Goal: Information Seeking & Learning: Learn about a topic

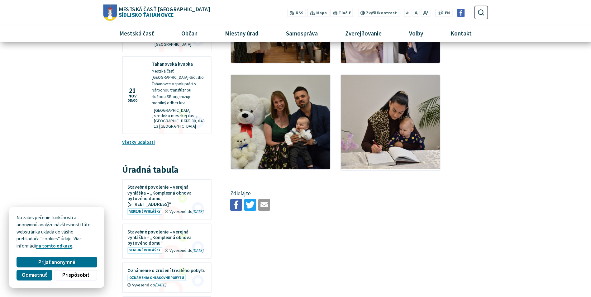
scroll to position [668, 0]
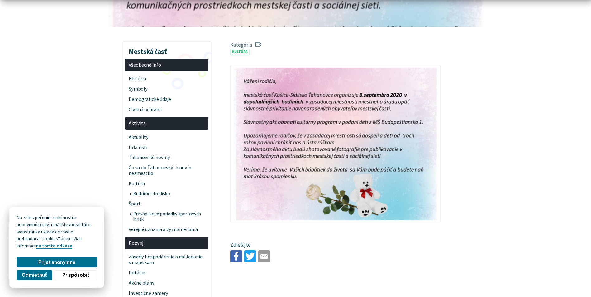
scroll to position [125, 0]
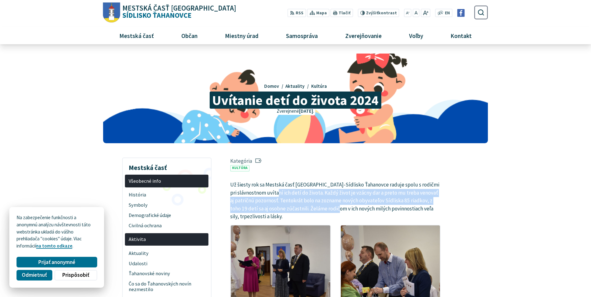
drag, startPoint x: 263, startPoint y: 189, endPoint x: 331, endPoint y: 206, distance: 70.2
click at [331, 206] on p "Už šiesty rok sa Mestská časť [GEOGRAPHIC_DATA]-Sídlisko Ťahanovce raduje spolu…" at bounding box center [335, 201] width 210 height 40
drag, startPoint x: 331, startPoint y: 206, endPoint x: 324, endPoint y: 203, distance: 8.1
click at [324, 203] on p "Už šiesty rok sa Mestská časť Košice-Sídlisko Ťahanovce raduje spolu s rodičmi …" at bounding box center [335, 201] width 210 height 40
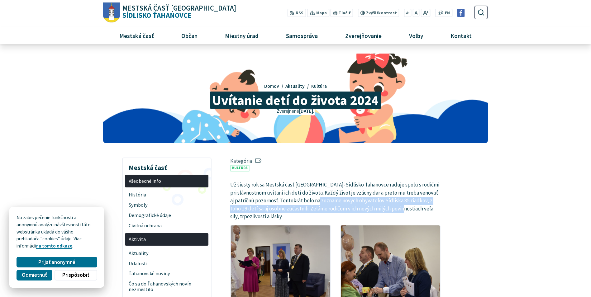
drag, startPoint x: 323, startPoint y: 199, endPoint x: 396, endPoint y: 209, distance: 72.9
click at [396, 209] on p "Už šiesty rok sa Mestská časť Košice-Sídlisko Ťahanovce raduje spolu s rodičmi …" at bounding box center [335, 201] width 210 height 40
drag, startPoint x: 396, startPoint y: 209, endPoint x: 338, endPoint y: 209, distance: 57.6
click at [338, 209] on p "Už šiesty rok sa Mestská časť Košice-Sídlisko Ťahanovce raduje spolu s rodičmi …" at bounding box center [335, 201] width 210 height 40
drag, startPoint x: 348, startPoint y: 201, endPoint x: 398, endPoint y: 207, distance: 50.1
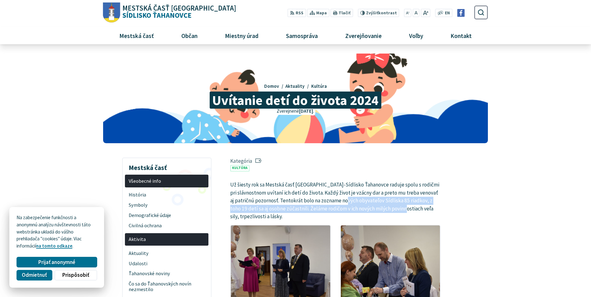
click at [398, 207] on p "Už šiesty rok sa Mestská časť Košice-Sídlisko Ťahanovce raduje spolu s rodičmi …" at bounding box center [335, 201] width 210 height 40
drag, startPoint x: 398, startPoint y: 207, endPoint x: 336, endPoint y: 207, distance: 61.7
click at [336, 207] on p "Už šiesty rok sa Mestská časť Košice-Sídlisko Ťahanovce raduje spolu s rodičmi …" at bounding box center [335, 201] width 210 height 40
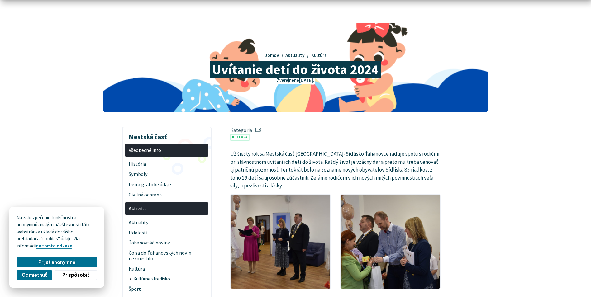
scroll to position [31, 0]
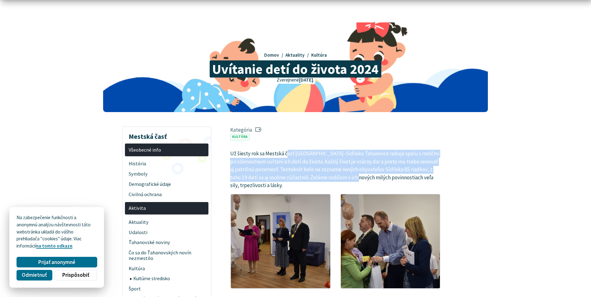
drag, startPoint x: 288, startPoint y: 156, endPoint x: 353, endPoint y: 175, distance: 67.8
click at [353, 175] on p "Už šiesty rok sa Mestská časť Košice-Sídlisko Ťahanovce raduje spolu s rodičmi …" at bounding box center [335, 170] width 210 height 40
drag, startPoint x: 353, startPoint y: 175, endPoint x: 311, endPoint y: 177, distance: 42.1
click at [311, 177] on p "Už šiesty rok sa Mestská časť Košice-Sídlisko Ťahanovce raduje spolu s rodičmi …" at bounding box center [335, 170] width 210 height 40
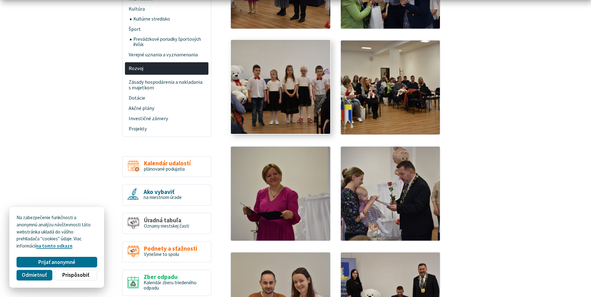
scroll to position [343, 0]
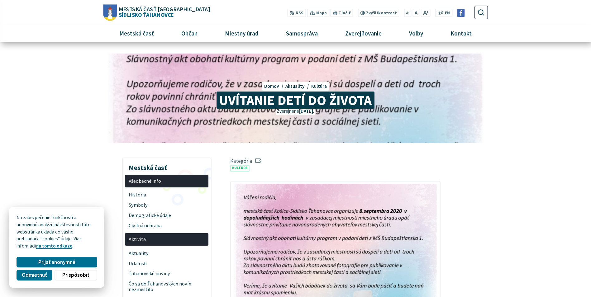
click at [138, 12] on span "Mestská časť Košice Sídlisko Ťahanovce" at bounding box center [163, 11] width 93 height 11
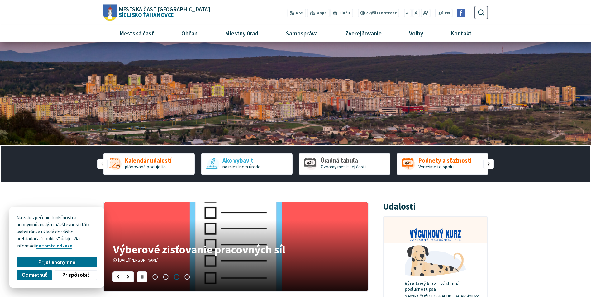
scroll to position [31, 0]
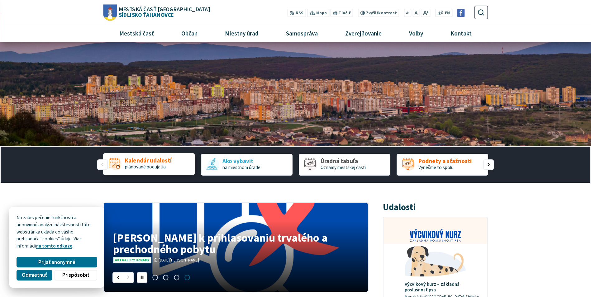
click at [156, 167] on span "plánované podujatia" at bounding box center [145, 167] width 41 height 6
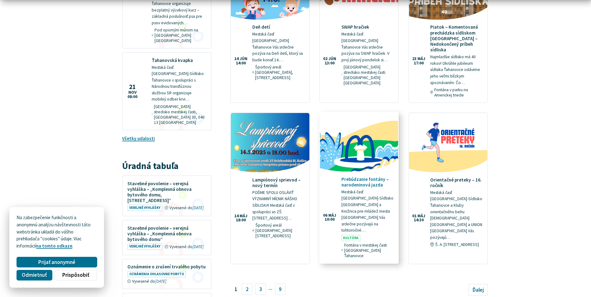
scroll to position [716, 0]
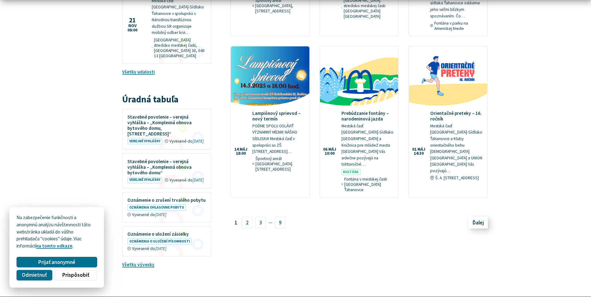
click at [474, 217] on link "Ďalej" at bounding box center [478, 223] width 20 height 12
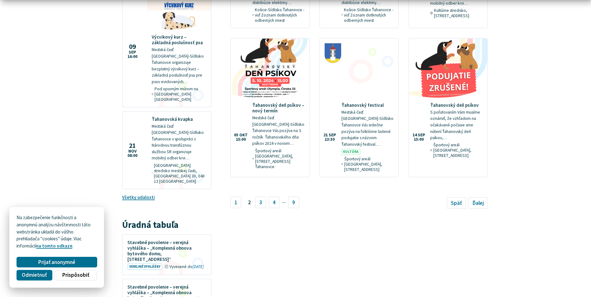
scroll to position [592, 0]
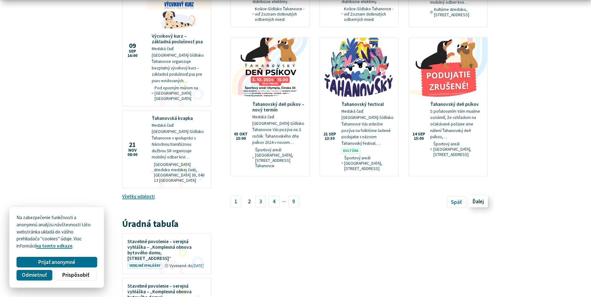
click at [479, 196] on link "Ďalej" at bounding box center [478, 202] width 20 height 12
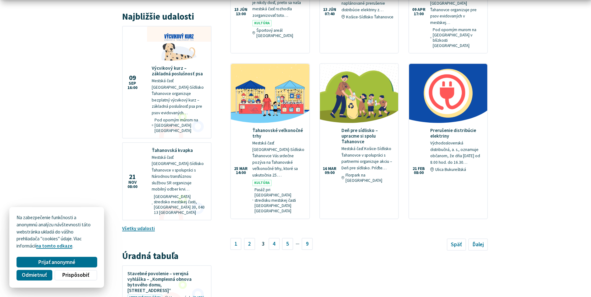
scroll to position [561, 0]
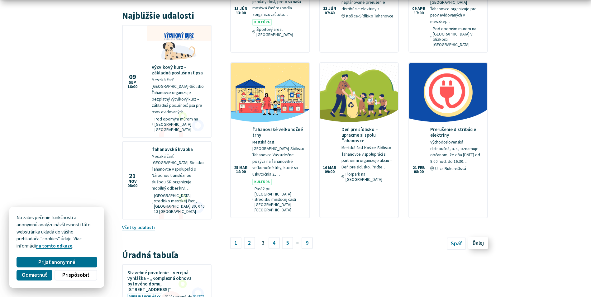
click at [468, 237] on link "Ďalej" at bounding box center [478, 243] width 20 height 12
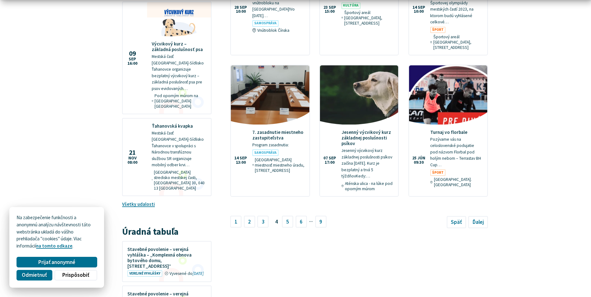
scroll to position [592, 0]
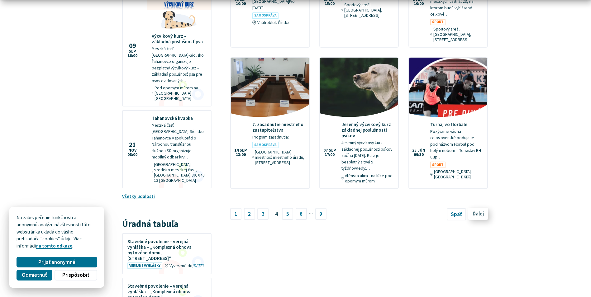
click at [471, 208] on link "Ďalej" at bounding box center [478, 214] width 20 height 12
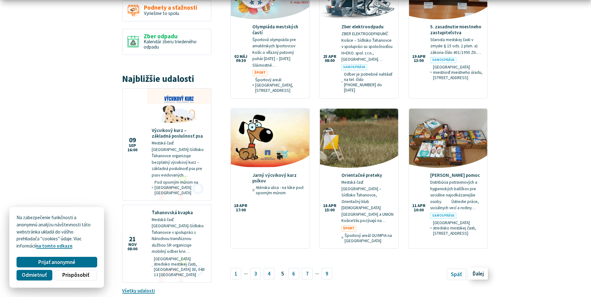
scroll to position [498, 0]
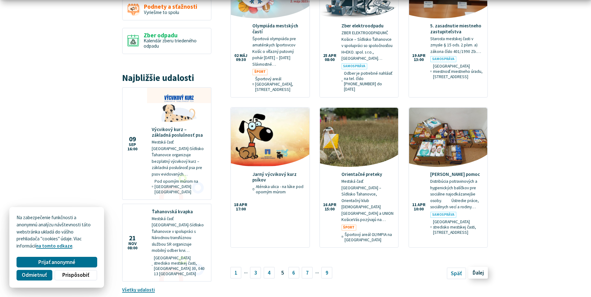
click at [477, 269] on span "Ďalej" at bounding box center [477, 272] width 11 height 7
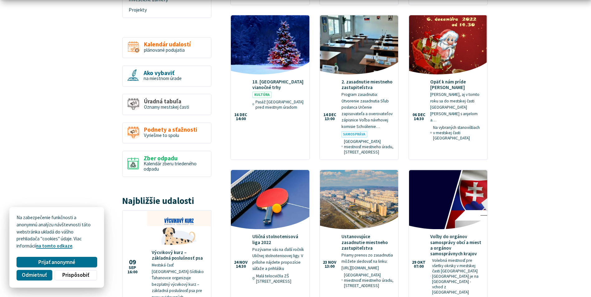
scroll to position [436, 0]
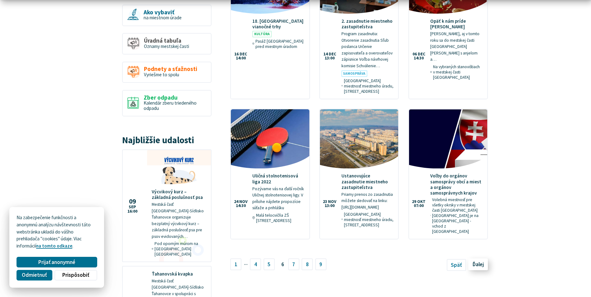
click at [478, 258] on link "Ďalej" at bounding box center [478, 264] width 20 height 12
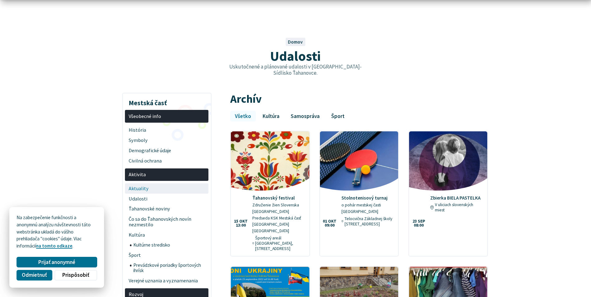
scroll to position [31, 0]
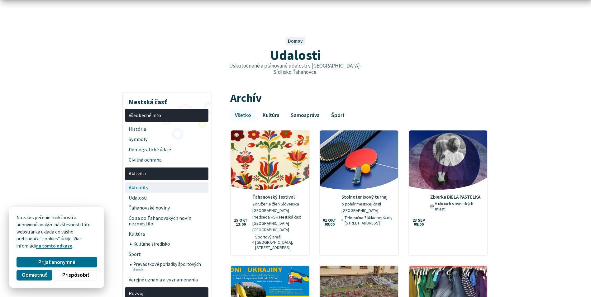
click at [149, 183] on span "Aktuality" at bounding box center [167, 188] width 76 height 10
click at [39, 272] on span "Odmietnuť" at bounding box center [34, 275] width 25 height 7
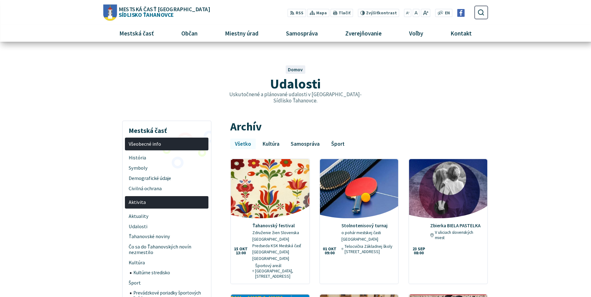
scroll to position [0, 0]
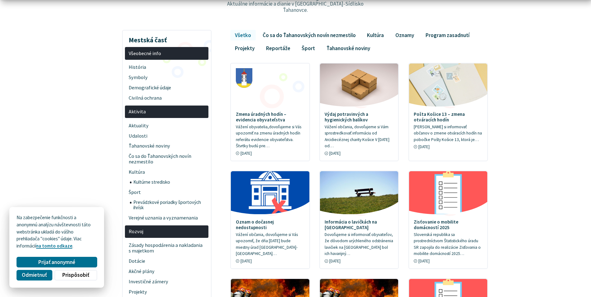
scroll to position [93, 0]
click at [139, 131] on span "Udalosti" at bounding box center [167, 135] width 76 height 10
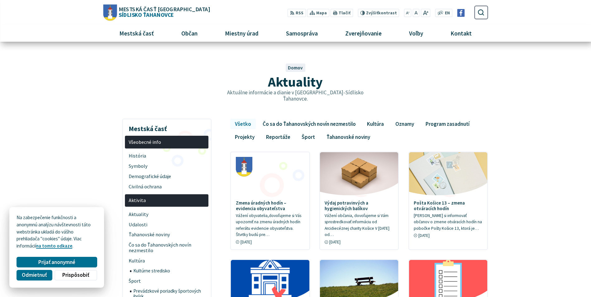
scroll to position [0, 0]
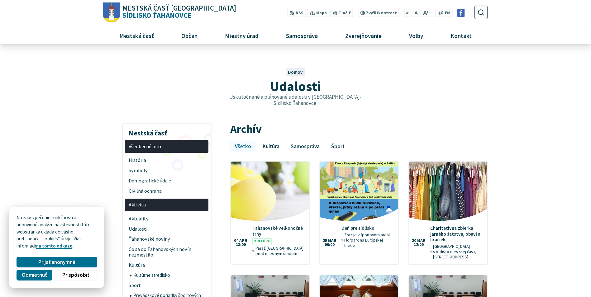
scroll to position [436, 0]
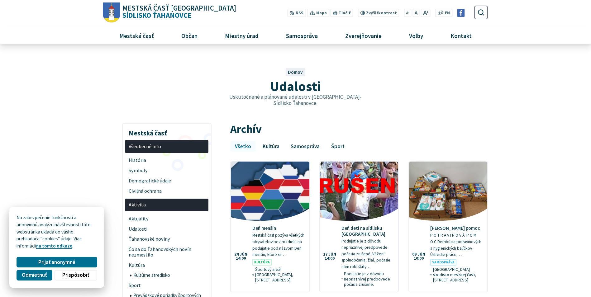
scroll to position [498, 0]
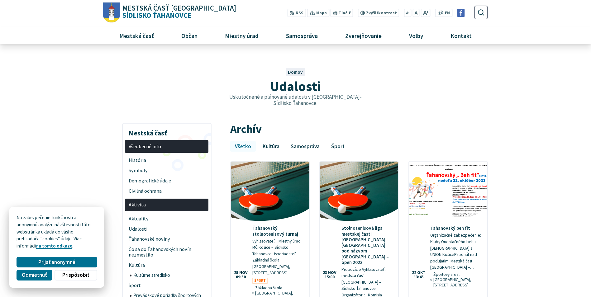
scroll to position [592, 0]
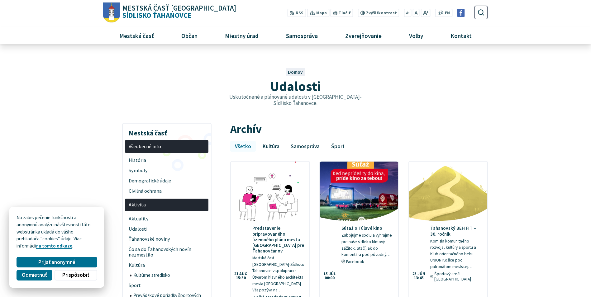
scroll to position [561, 0]
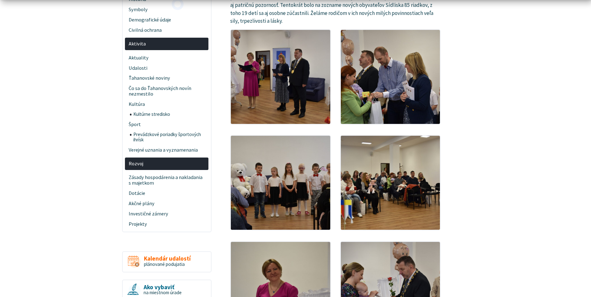
scroll to position [218, 0]
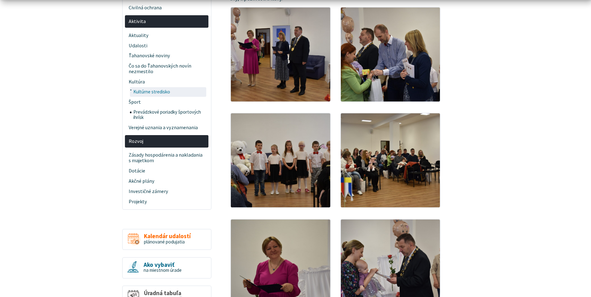
click at [157, 92] on span "Kultúrne stredisko" at bounding box center [169, 92] width 72 height 10
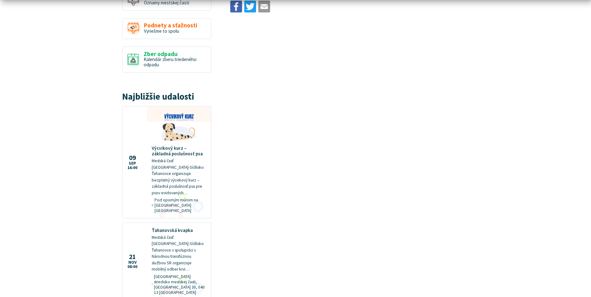
scroll to position [467, 0]
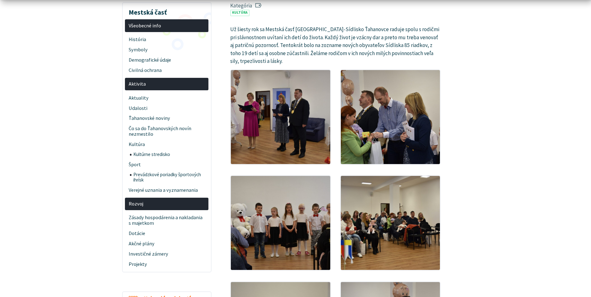
scroll to position [156, 0]
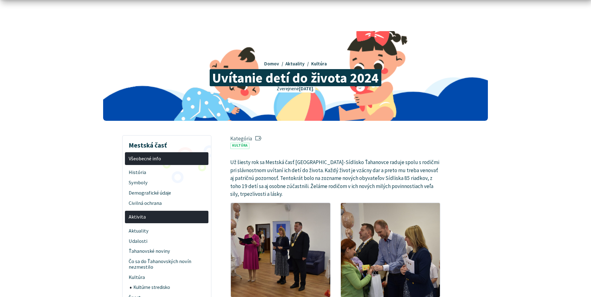
scroll to position [125, 0]
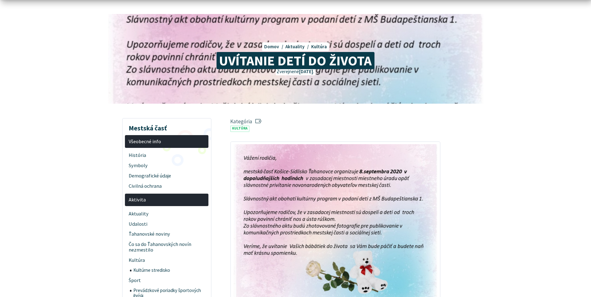
scroll to position [62, 0]
